Goal: Transaction & Acquisition: Purchase product/service

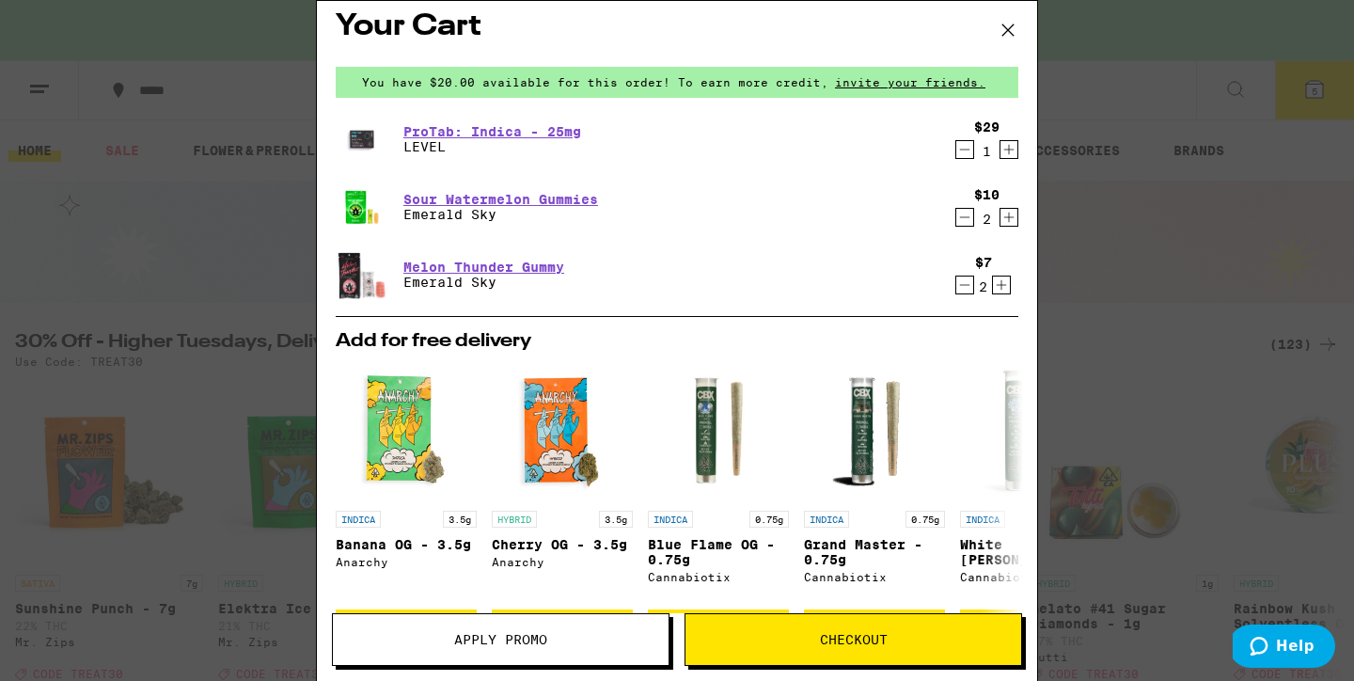
click at [960, 149] on icon "Decrement" at bounding box center [965, 149] width 10 height 0
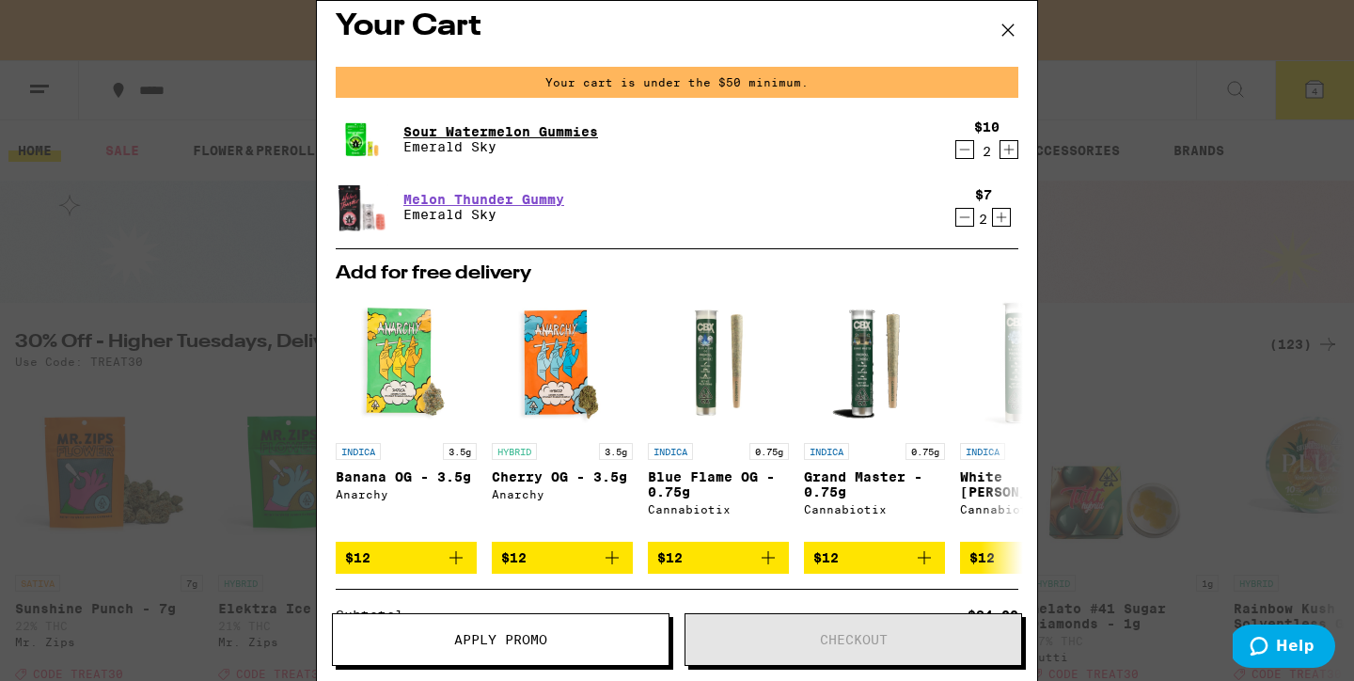
click at [487, 129] on link "Sour Watermelon Gummies" at bounding box center [500, 131] width 195 height 15
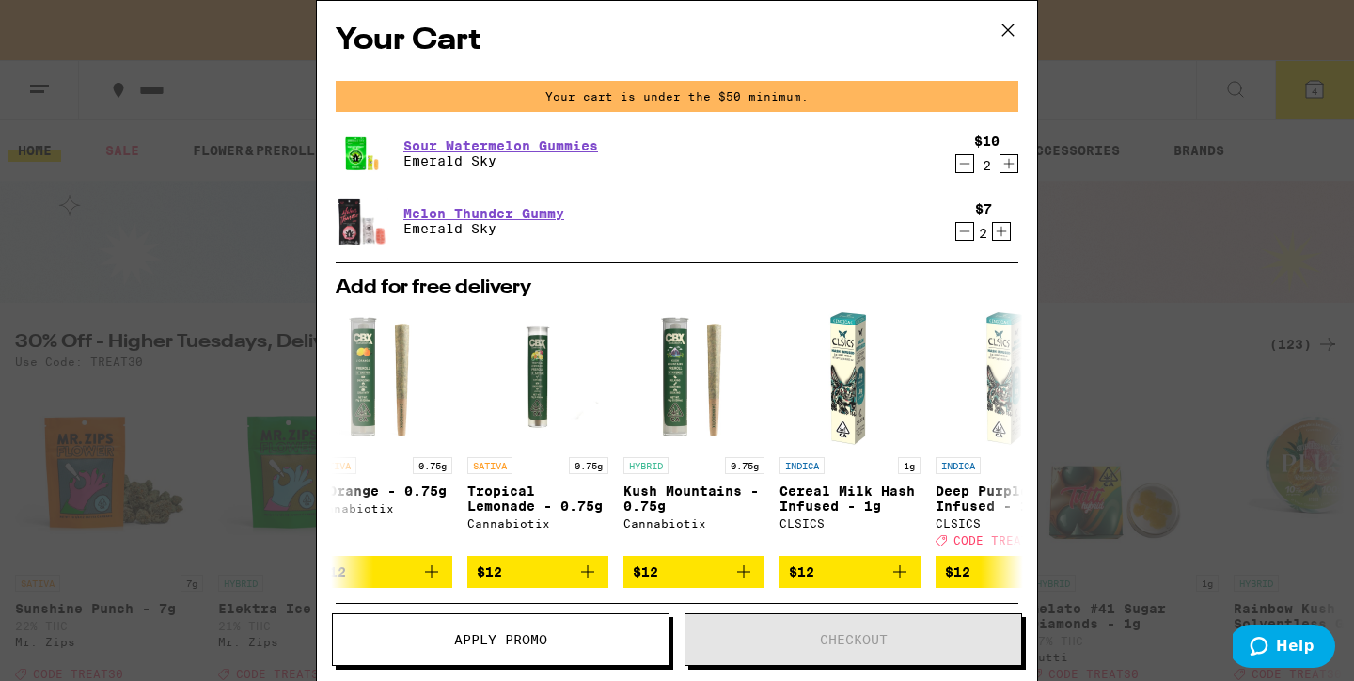
click at [1005, 28] on icon at bounding box center [1008, 30] width 28 height 28
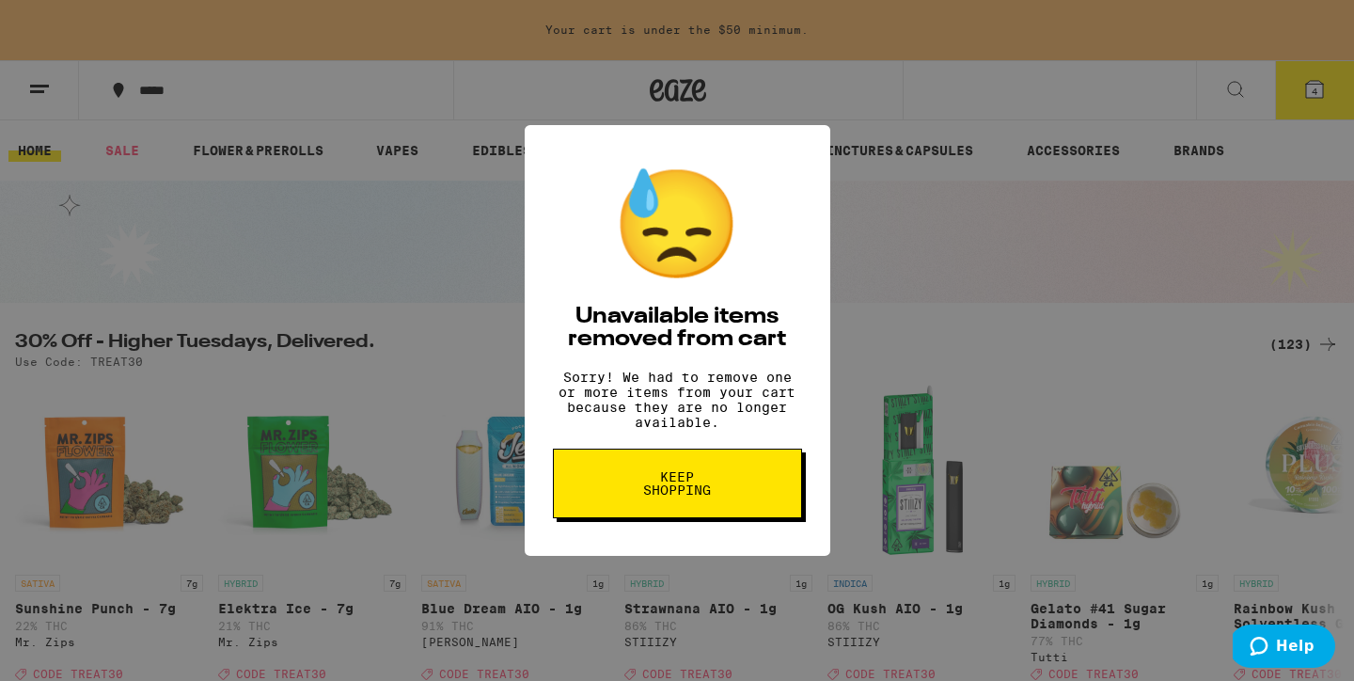
click at [685, 491] on span "Keep Shopping" at bounding box center [677, 483] width 97 height 26
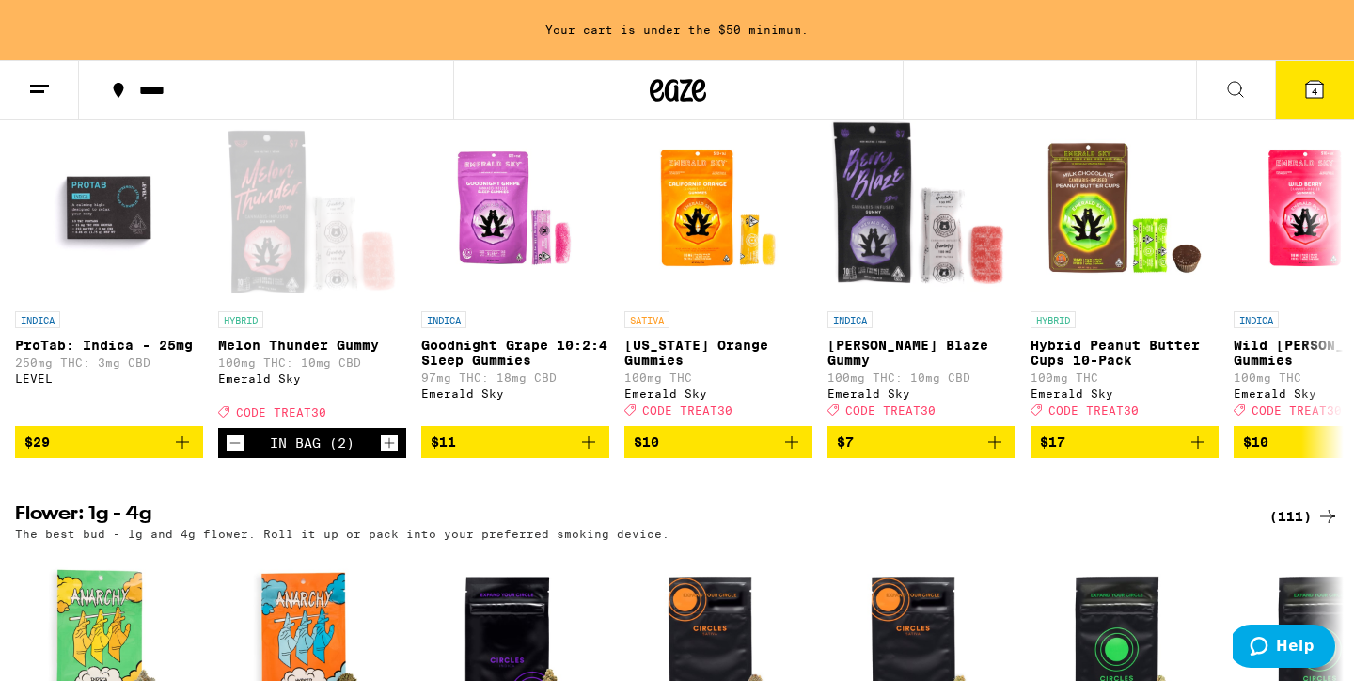
scroll to position [1980, 0]
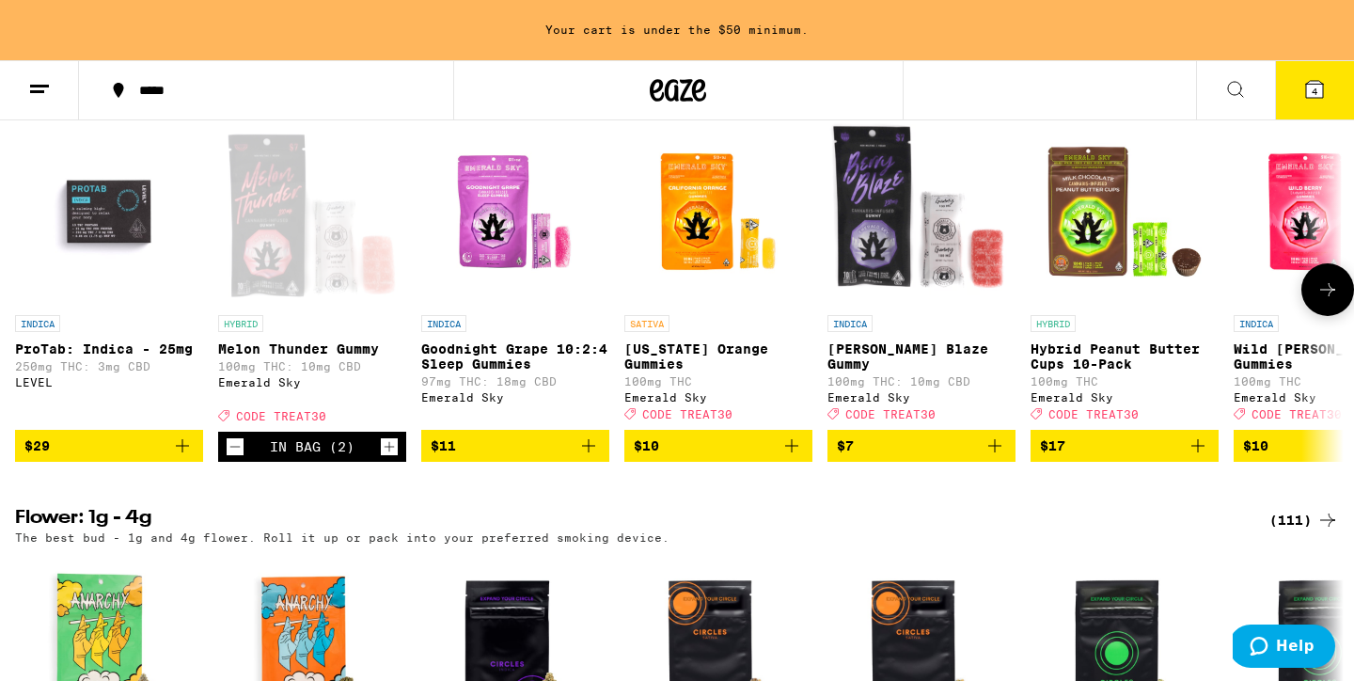
click at [1198, 457] on icon "Add to bag" at bounding box center [1197, 445] width 23 height 23
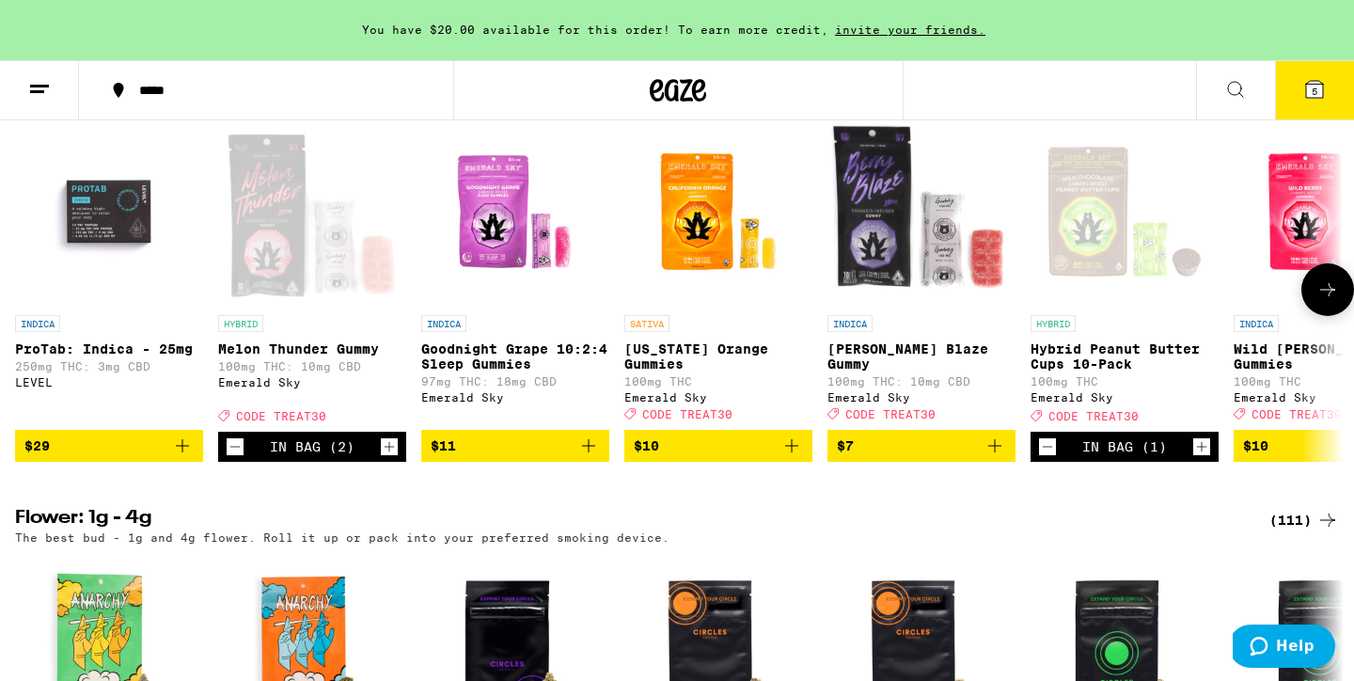
click at [388, 452] on icon "Increment" at bounding box center [390, 447] width 10 height 10
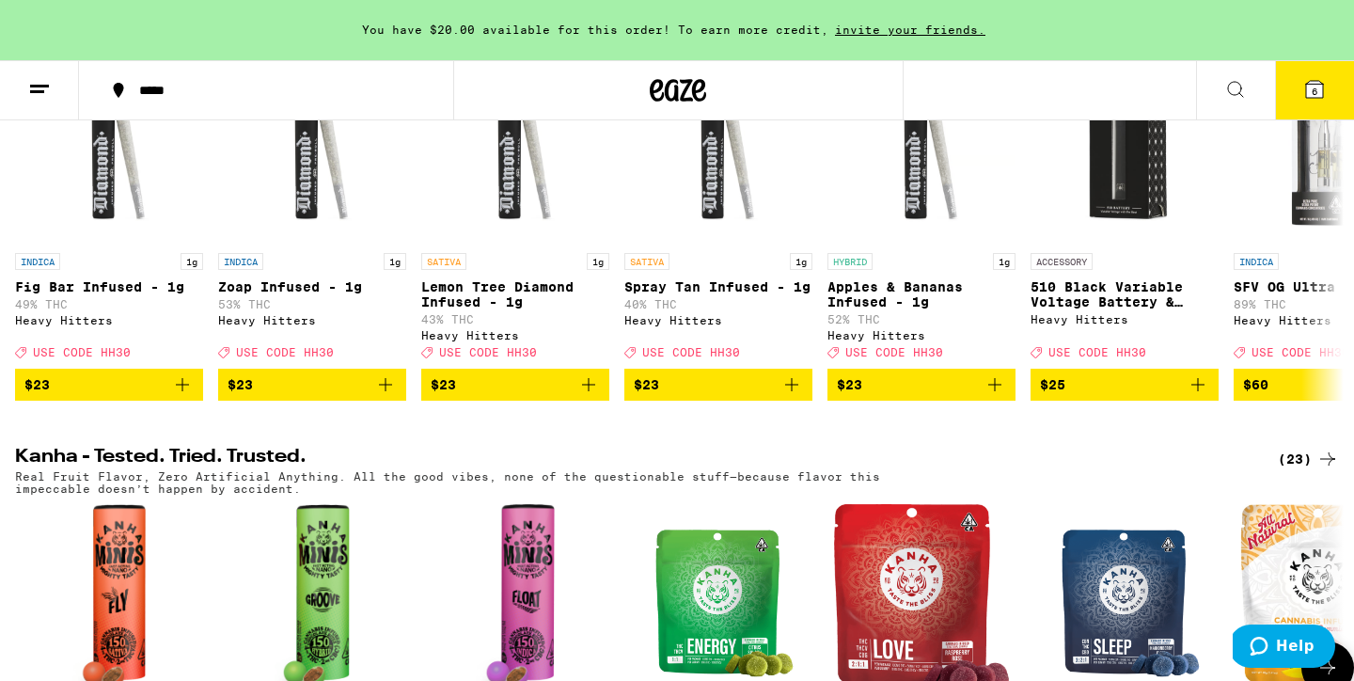
scroll to position [715, 0]
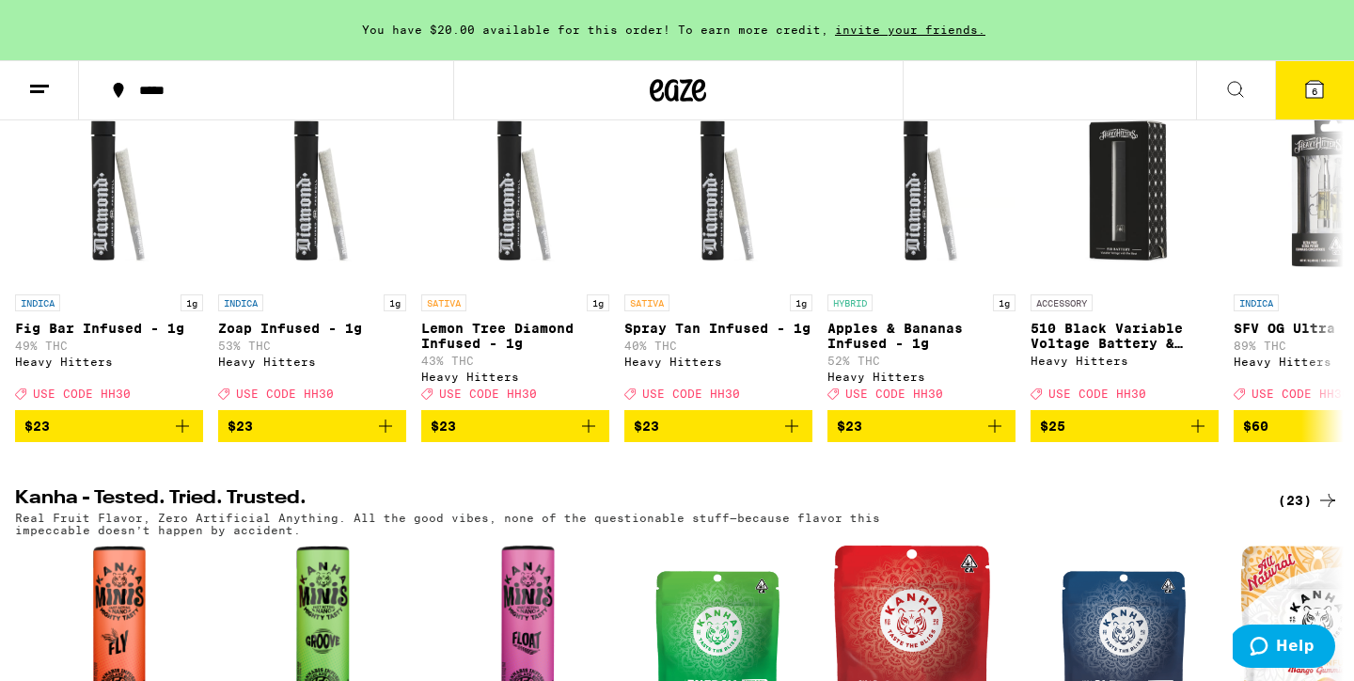
click at [1319, 98] on icon at bounding box center [1314, 89] width 23 height 23
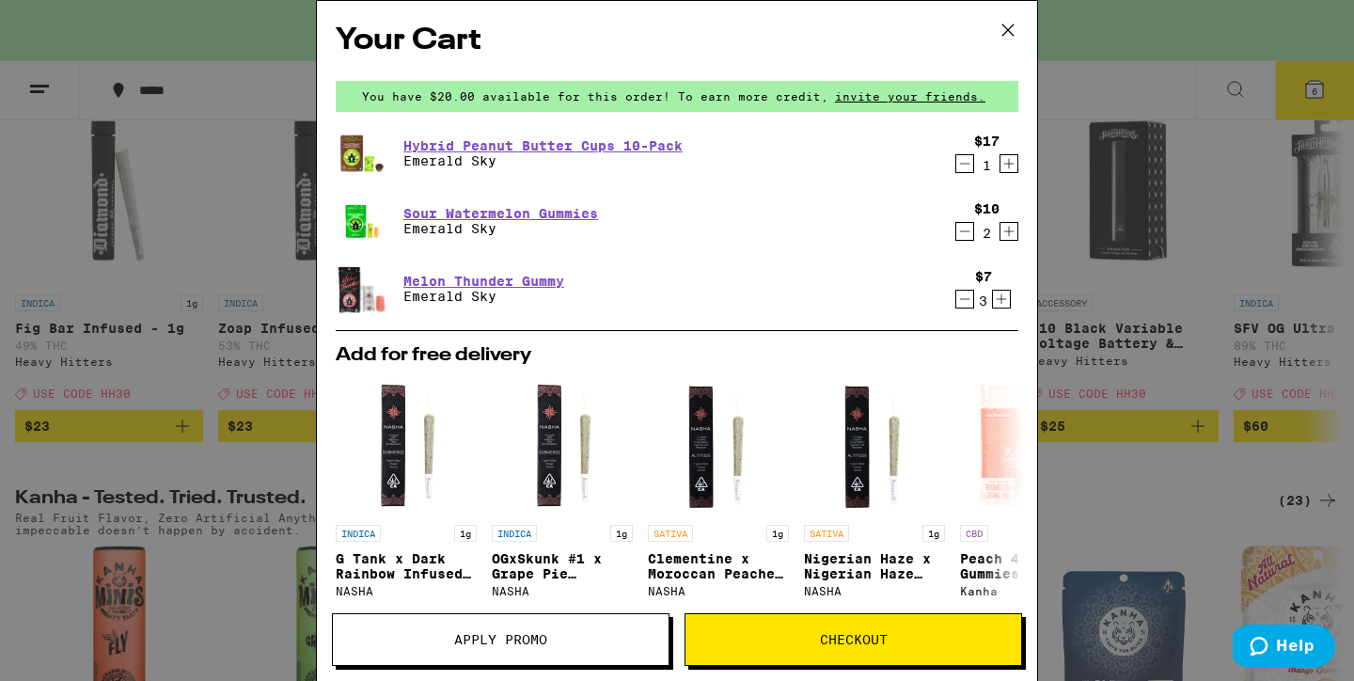
click at [411, 635] on span "Apply Promo" at bounding box center [501, 639] width 336 height 13
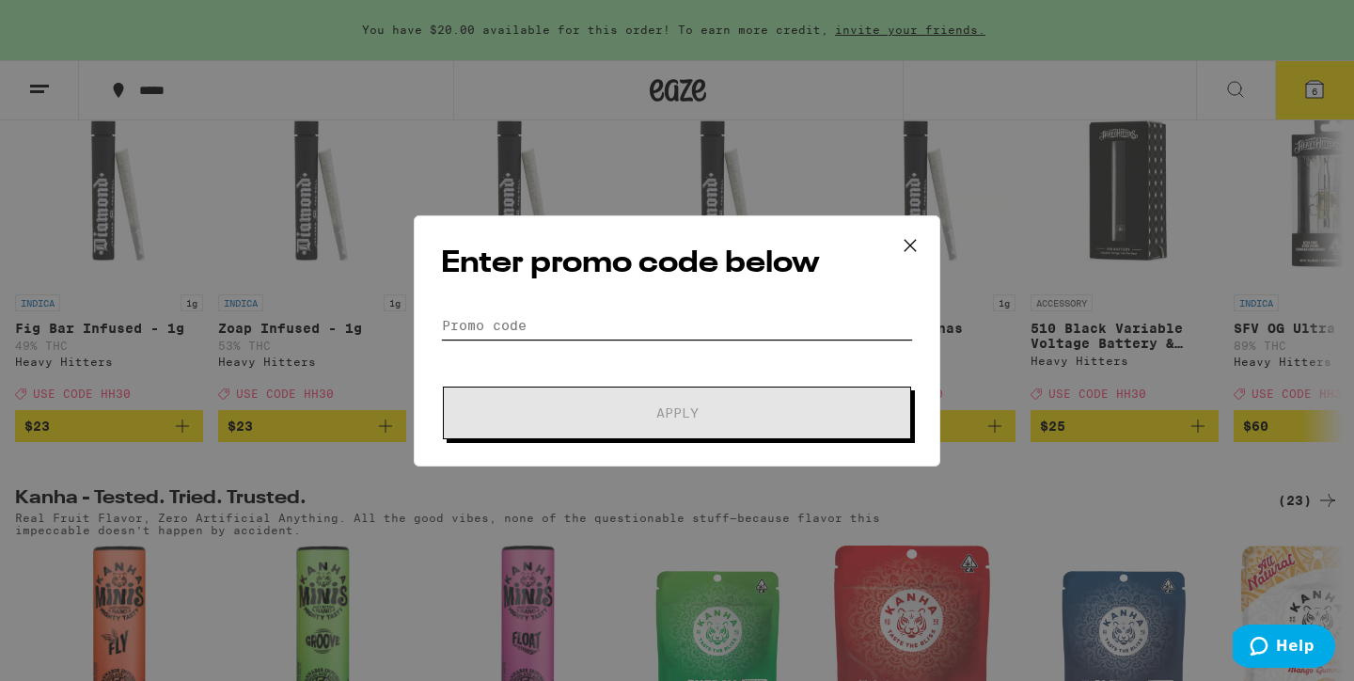
click at [602, 316] on input "Promo Code" at bounding box center [677, 325] width 472 height 28
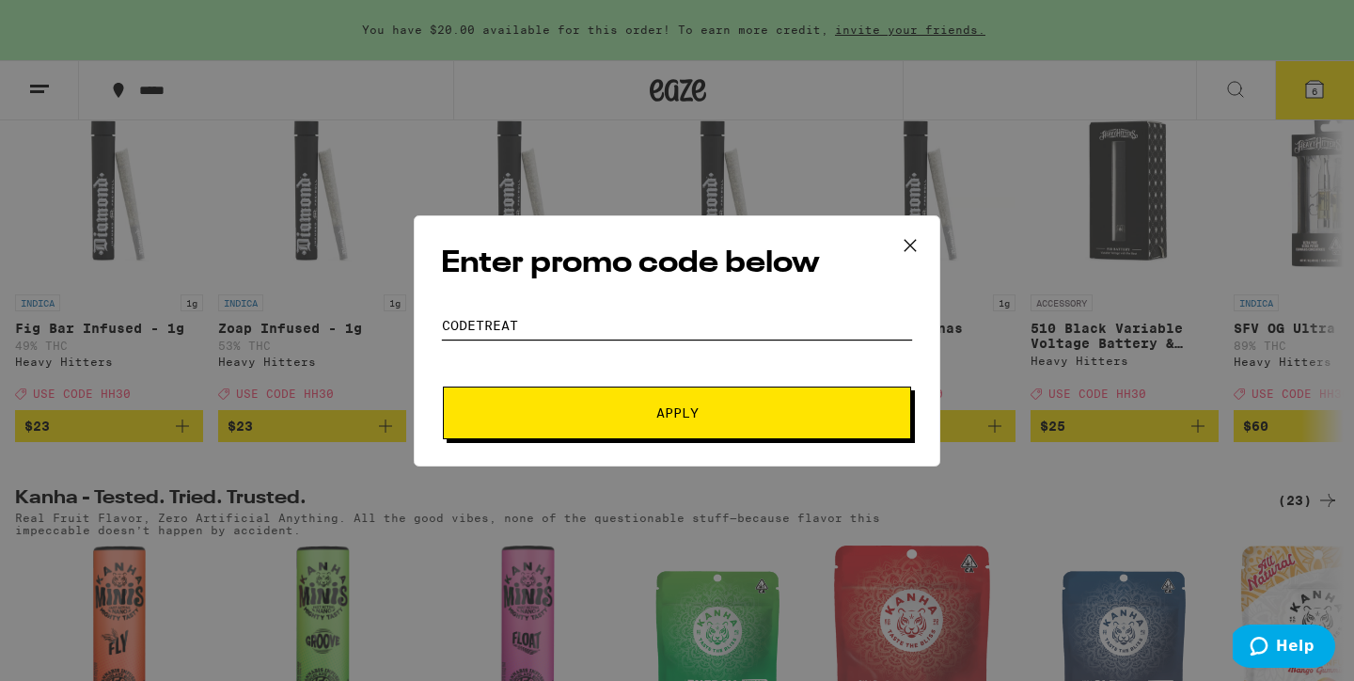
type input "codetreat"
click at [443, 386] on button "Apply" at bounding box center [677, 412] width 468 height 53
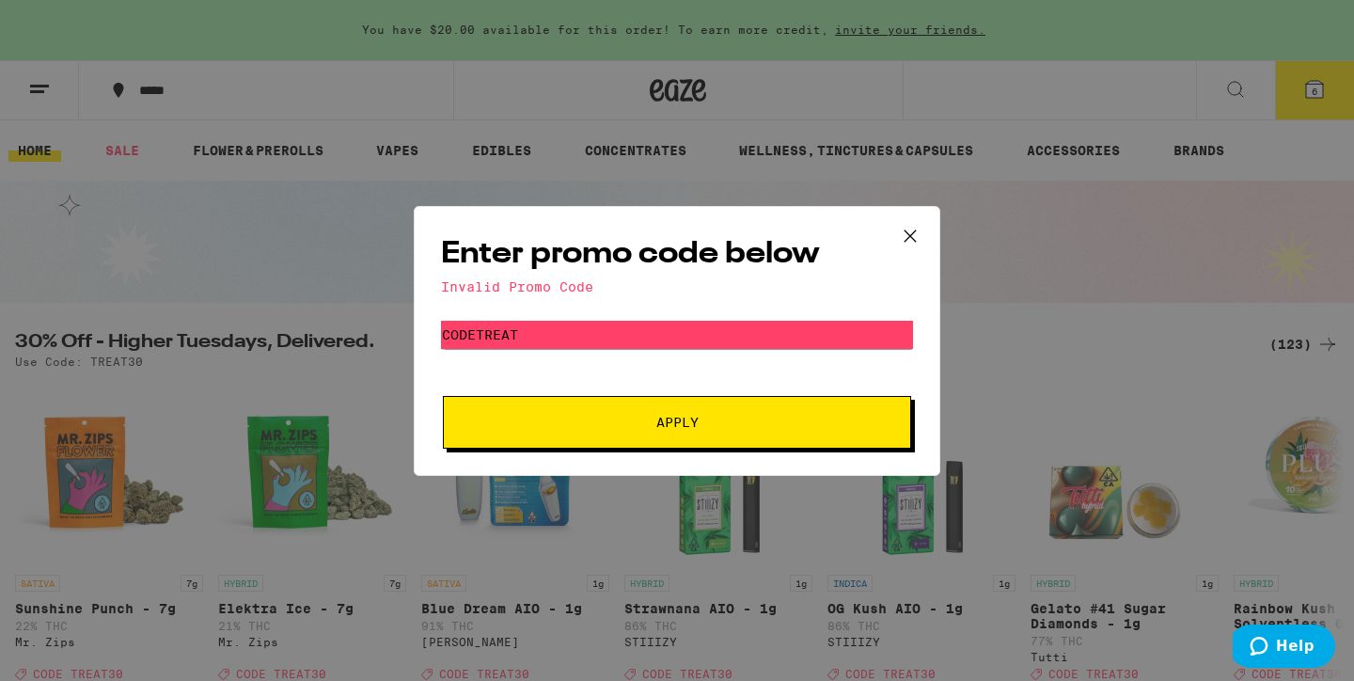
click at [923, 224] on icon at bounding box center [910, 236] width 28 height 28
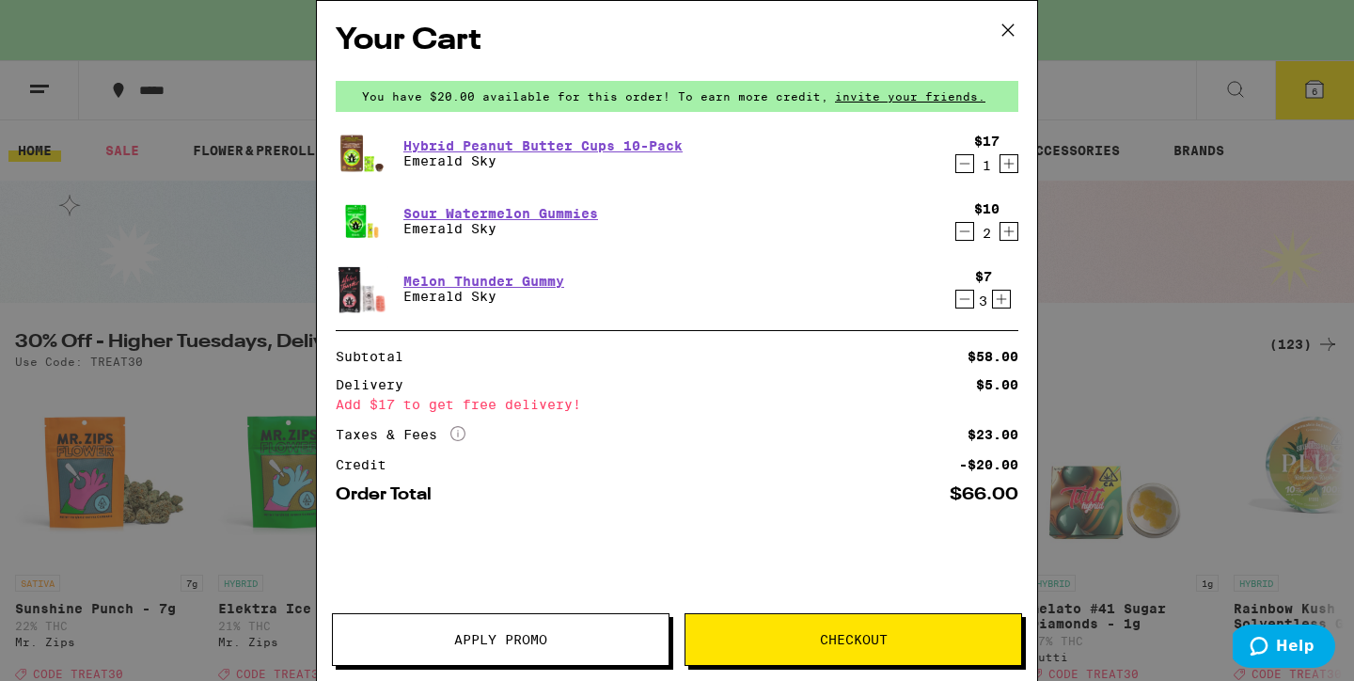
scroll to position [715, 0]
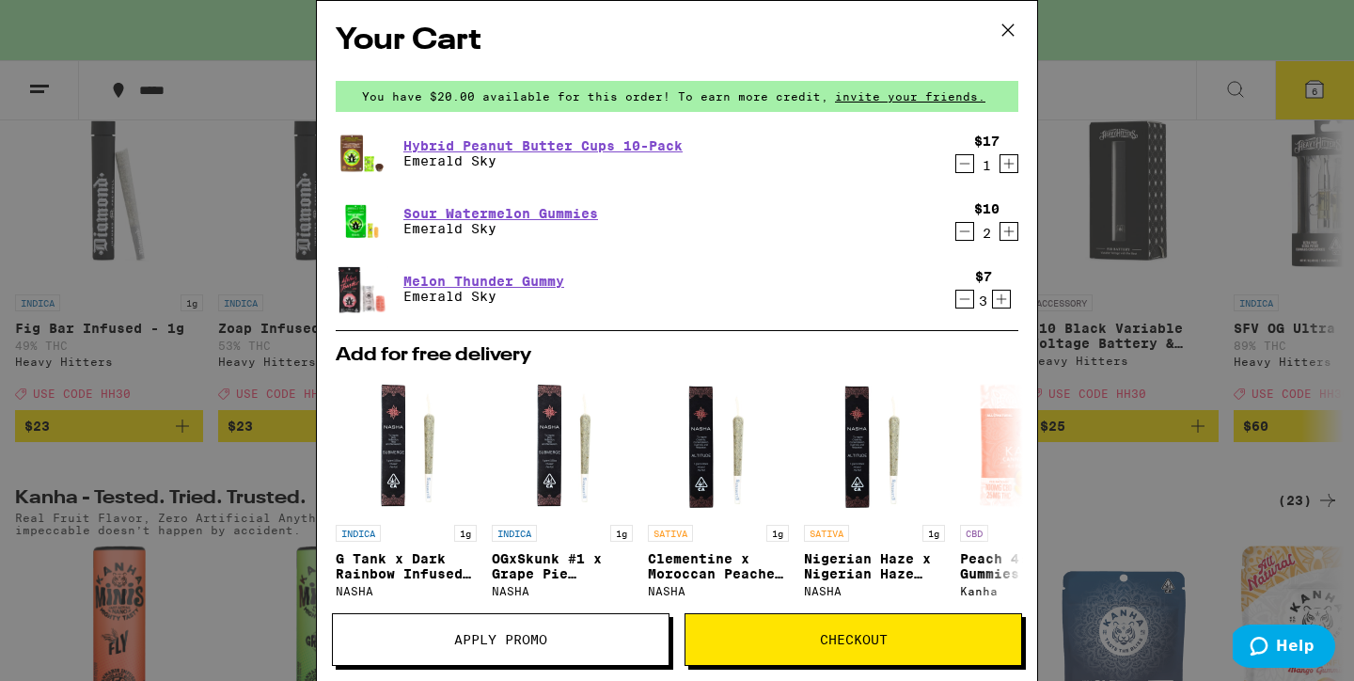
click at [1022, 18] on button at bounding box center [1008, 31] width 58 height 60
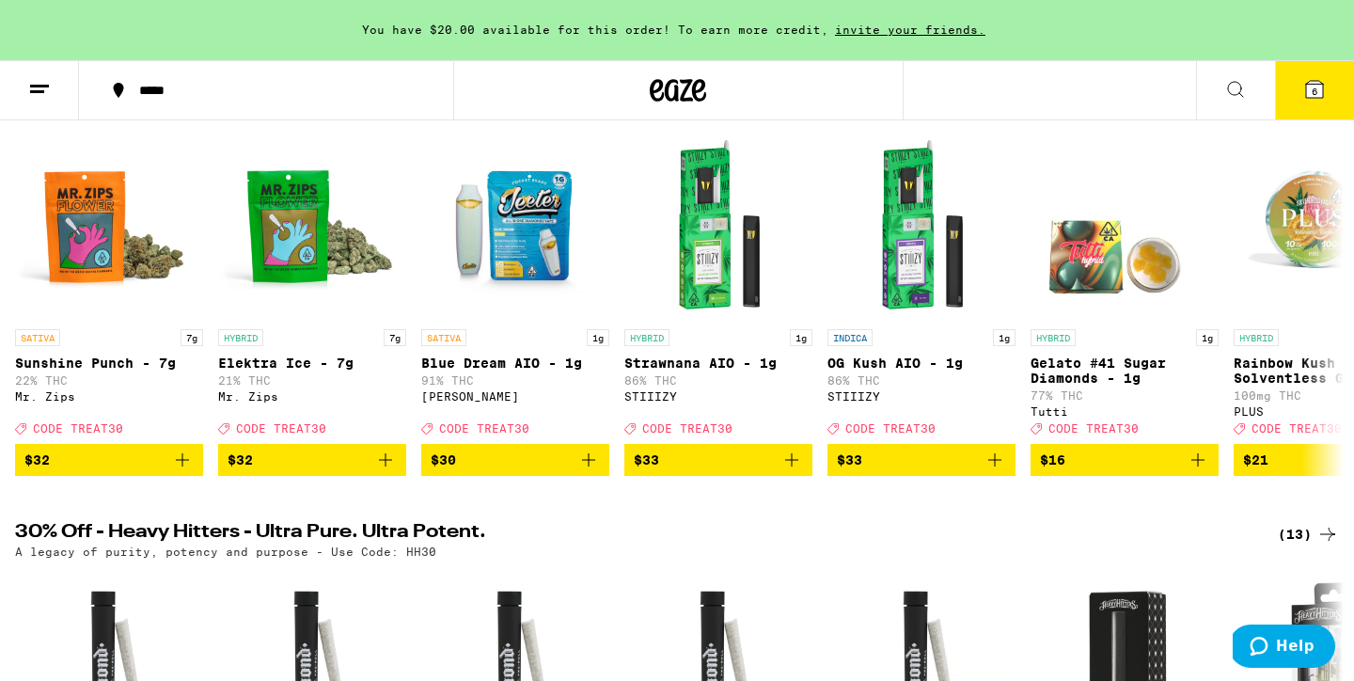
scroll to position [110, 0]
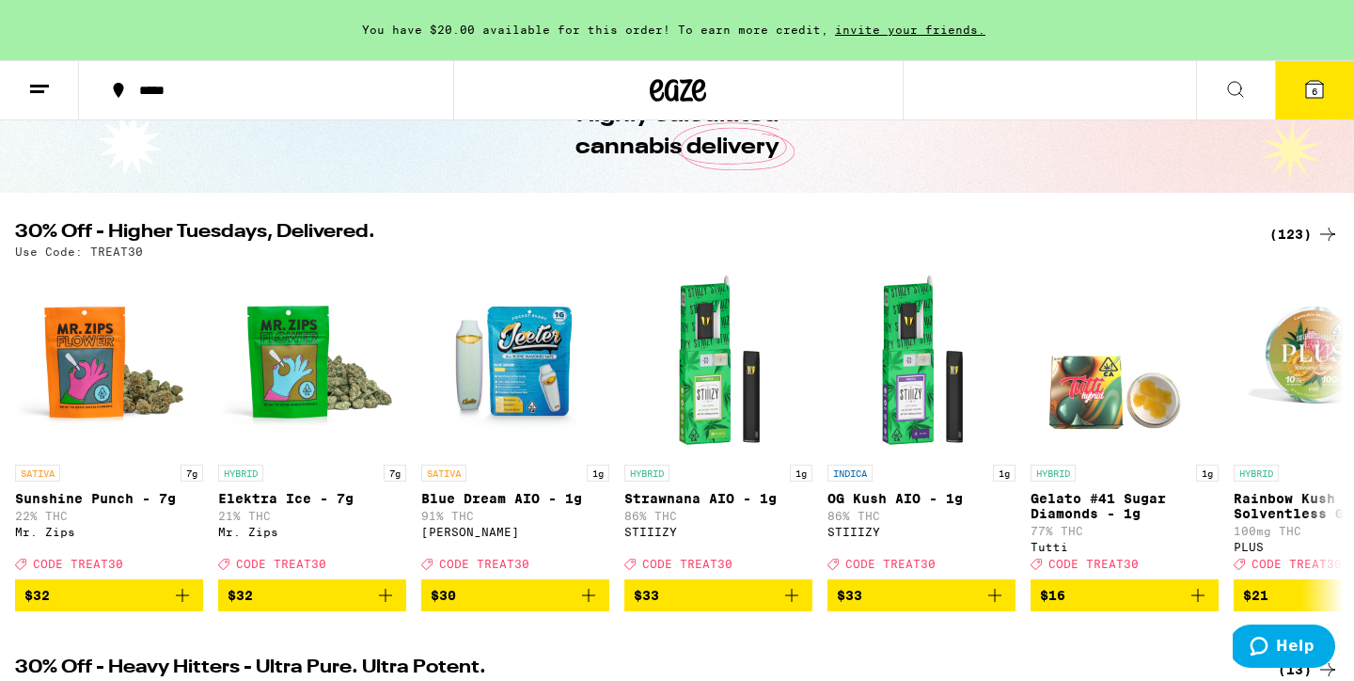
click at [1310, 86] on icon at bounding box center [1314, 89] width 17 height 17
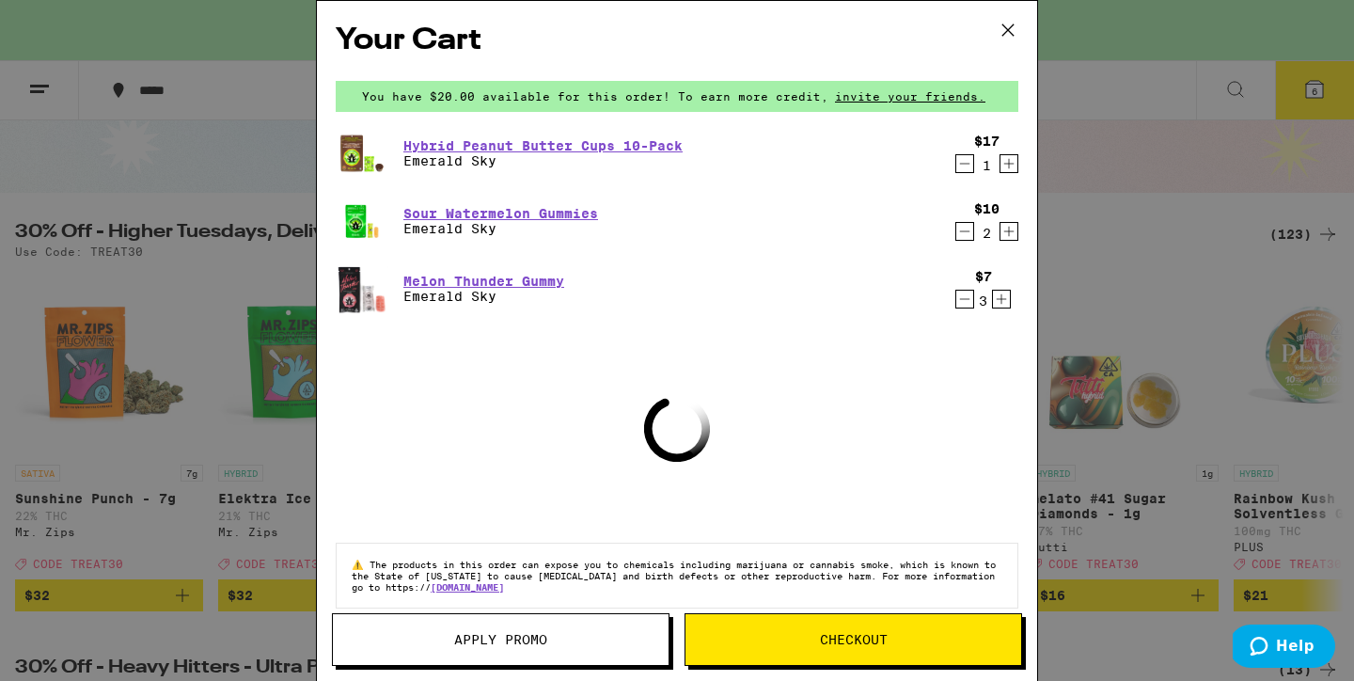
click at [439, 629] on button "Apply Promo" at bounding box center [501, 639] width 338 height 53
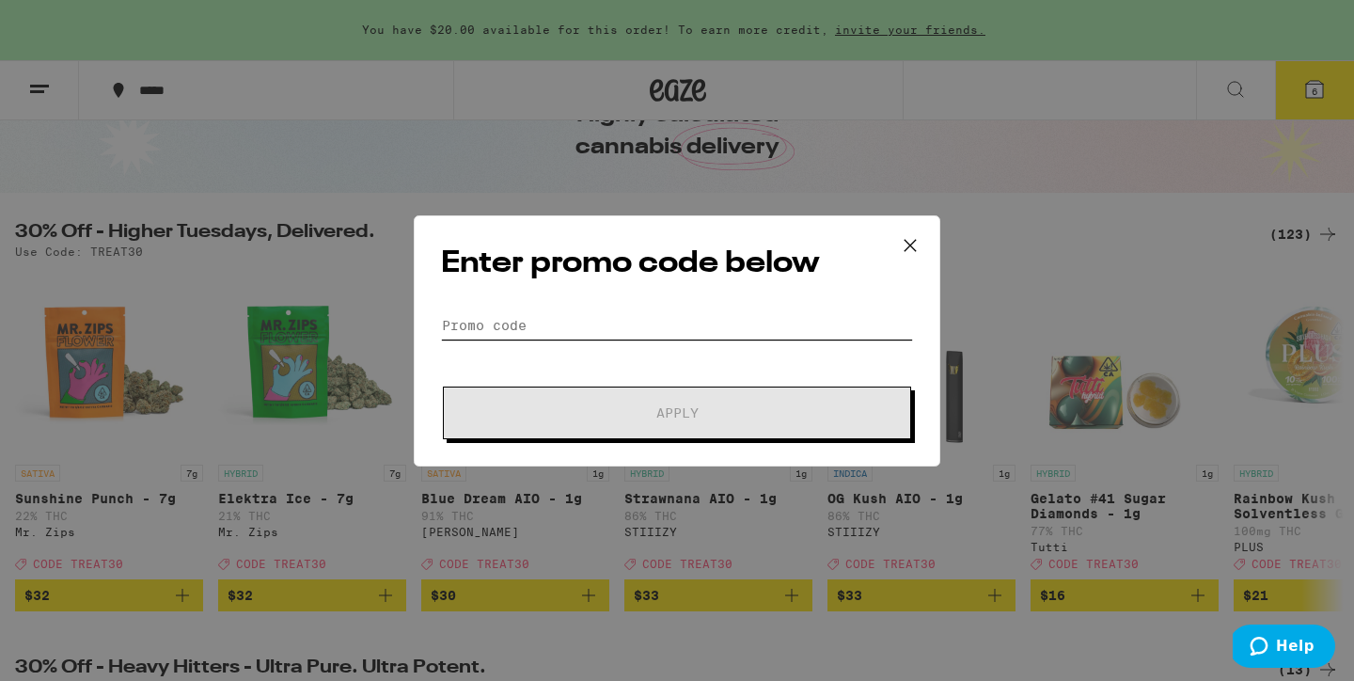
click at [629, 320] on input "Promo Code" at bounding box center [677, 325] width 472 height 28
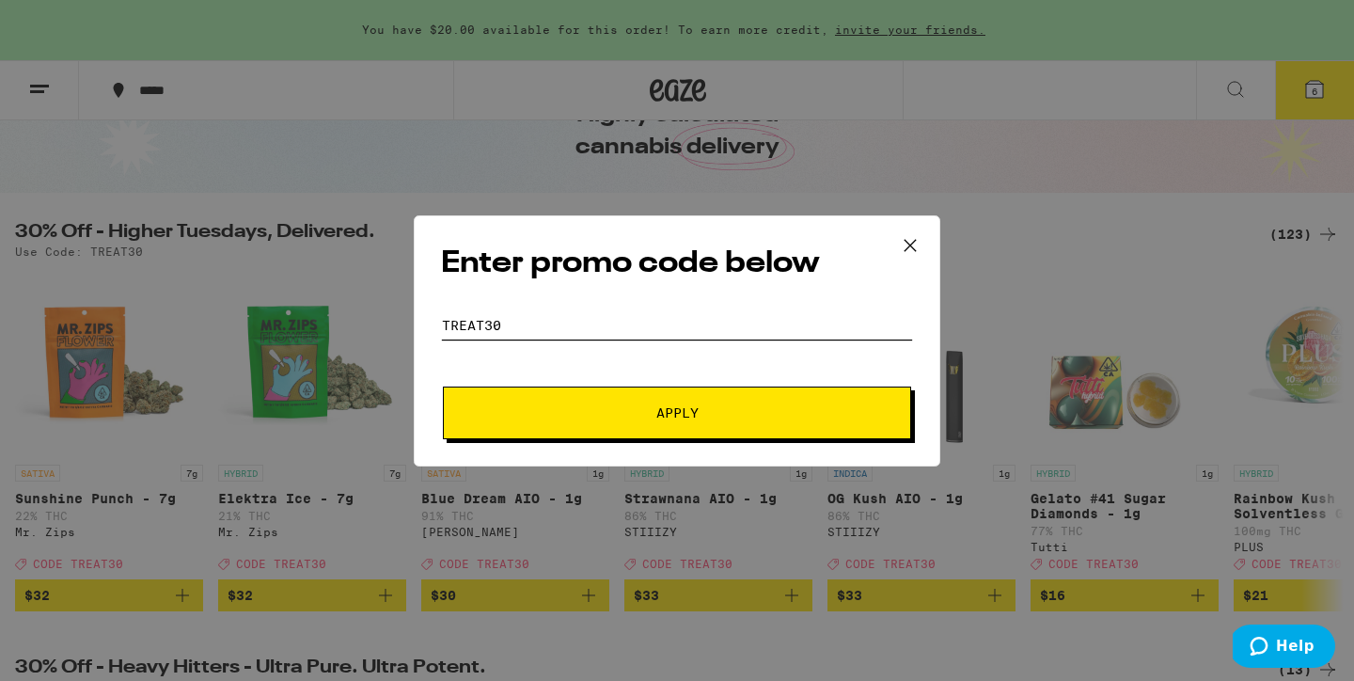
type input "treat30"
click at [630, 413] on span "Apply" at bounding box center [677, 412] width 338 height 13
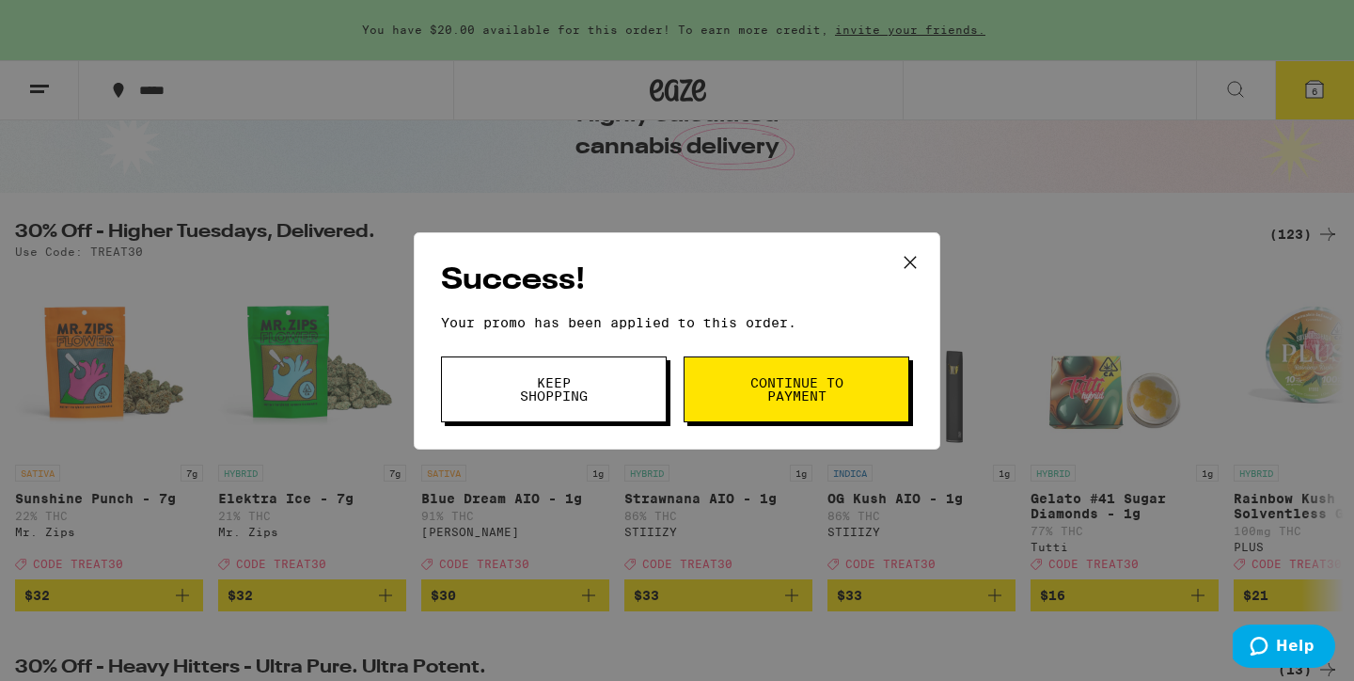
click at [558, 402] on span "Keep Shopping" at bounding box center [554, 389] width 96 height 26
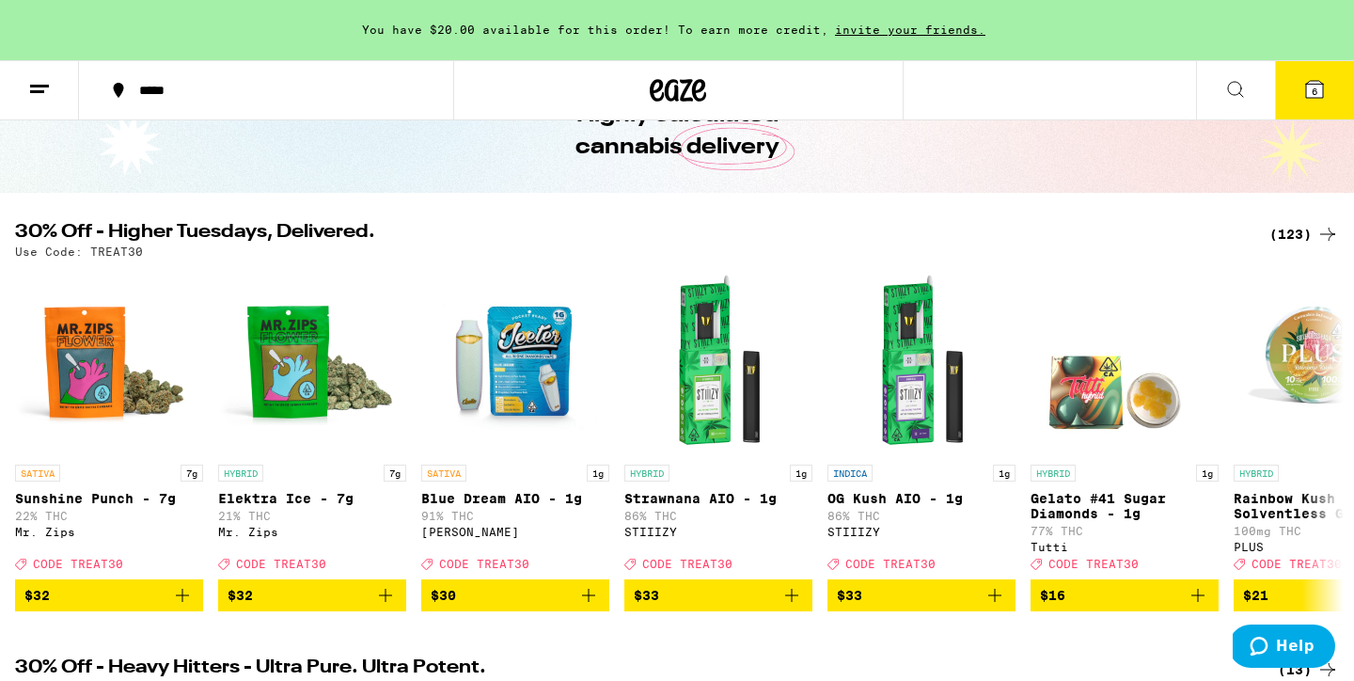
click at [1310, 89] on icon at bounding box center [1314, 89] width 17 height 17
